Goal: Information Seeking & Learning: Find specific fact

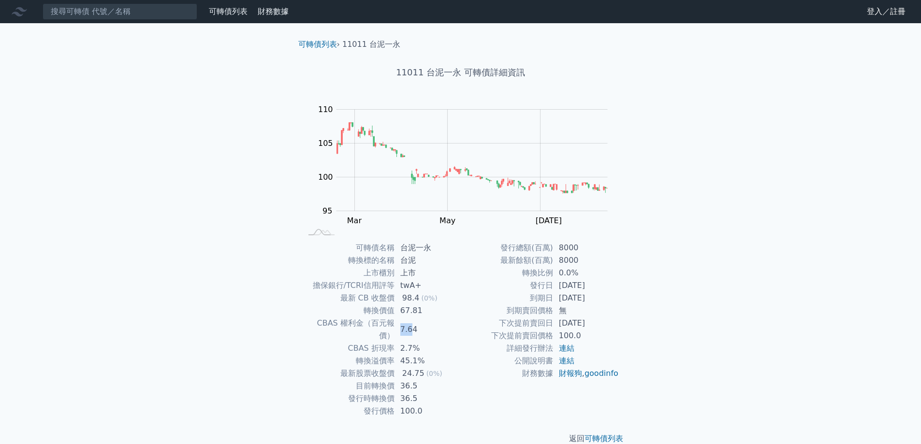
drag, startPoint x: 399, startPoint y: 324, endPoint x: 413, endPoint y: 324, distance: 13.1
click at [413, 324] on td "7.64" at bounding box center [428, 329] width 66 height 25
drag, startPoint x: 403, startPoint y: 311, endPoint x: 423, endPoint y: 311, distance: 19.8
click at [423, 311] on td "67.81" at bounding box center [428, 311] width 66 height 13
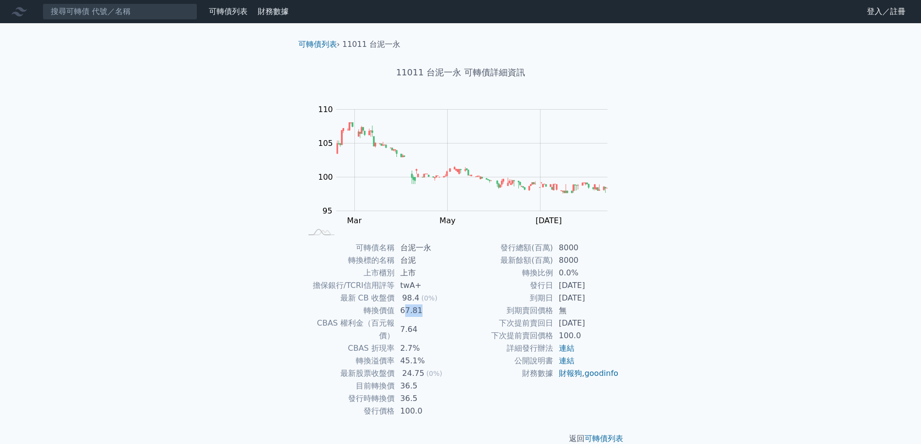
click at [424, 312] on td "67.81" at bounding box center [428, 311] width 66 height 13
drag, startPoint x: 397, startPoint y: 390, endPoint x: 418, endPoint y: 389, distance: 21.3
click at [418, 393] on td "36.5" at bounding box center [428, 399] width 66 height 13
